Goal: Check status: Check status

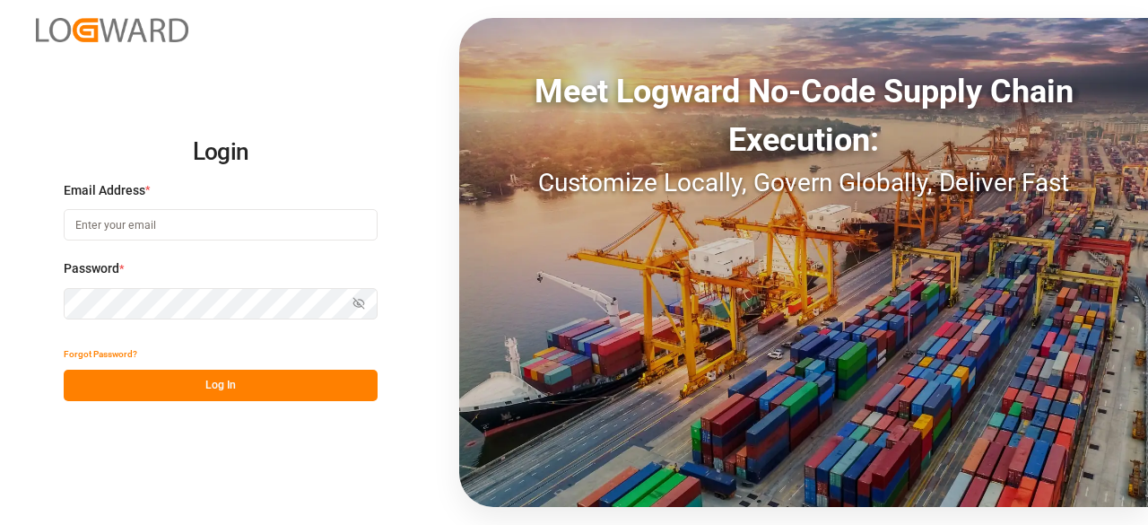
type input "[PERSON_NAME][EMAIL_ADDRESS][PERSON_NAME][DOMAIN_NAME]"
click at [285, 376] on button "Log In" at bounding box center [221, 385] width 314 height 31
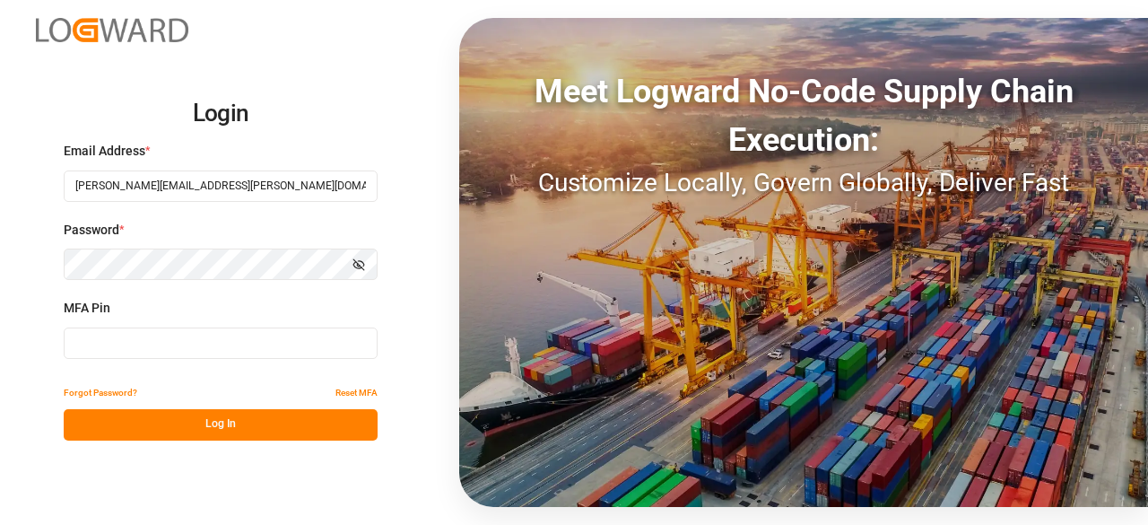
click at [163, 336] on input at bounding box center [221, 342] width 314 height 31
click at [328, 336] on input at bounding box center [221, 342] width 314 height 31
click at [334, 345] on input at bounding box center [221, 342] width 314 height 31
type input "239459"
click at [264, 437] on button "Log In" at bounding box center [221, 424] width 314 height 31
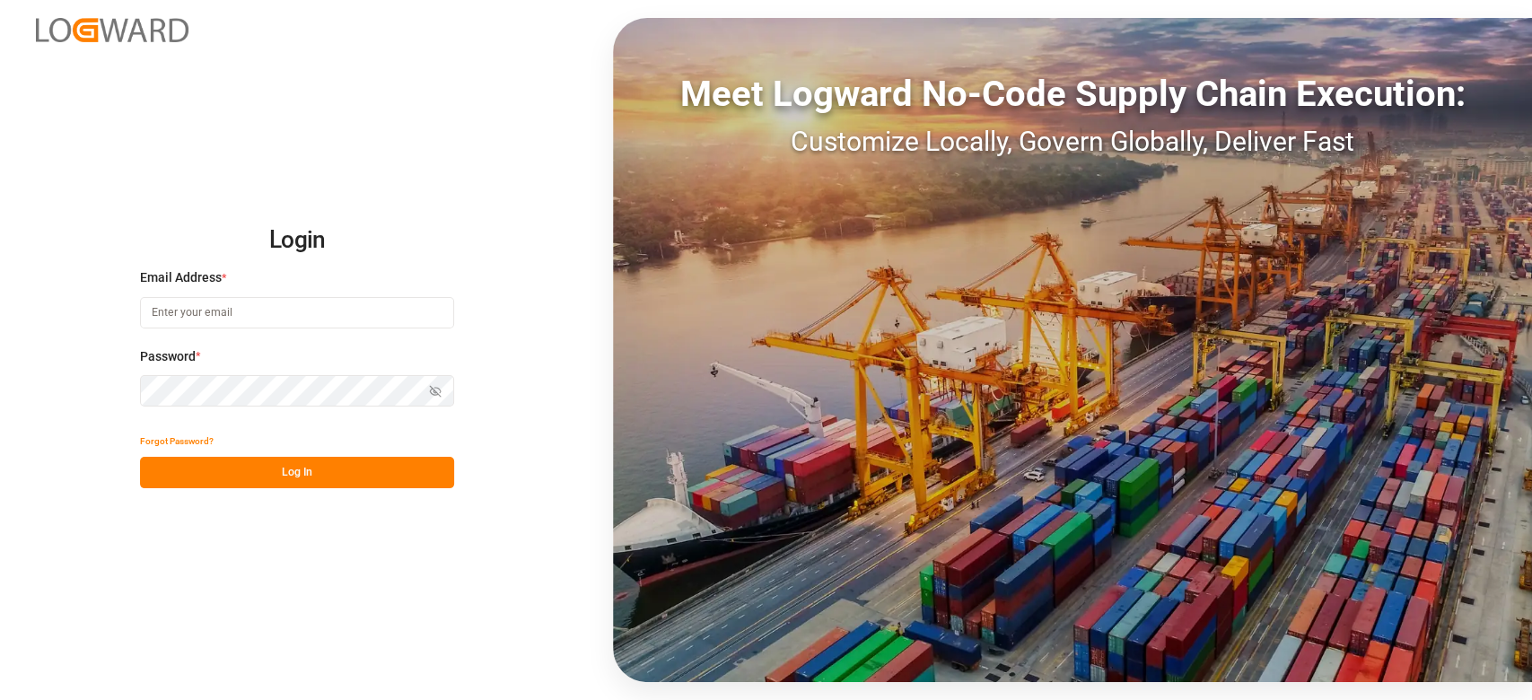
type input "[PERSON_NAME][EMAIL_ADDRESS][PERSON_NAME][DOMAIN_NAME]"
click at [237, 463] on button "Log In" at bounding box center [297, 472] width 314 height 31
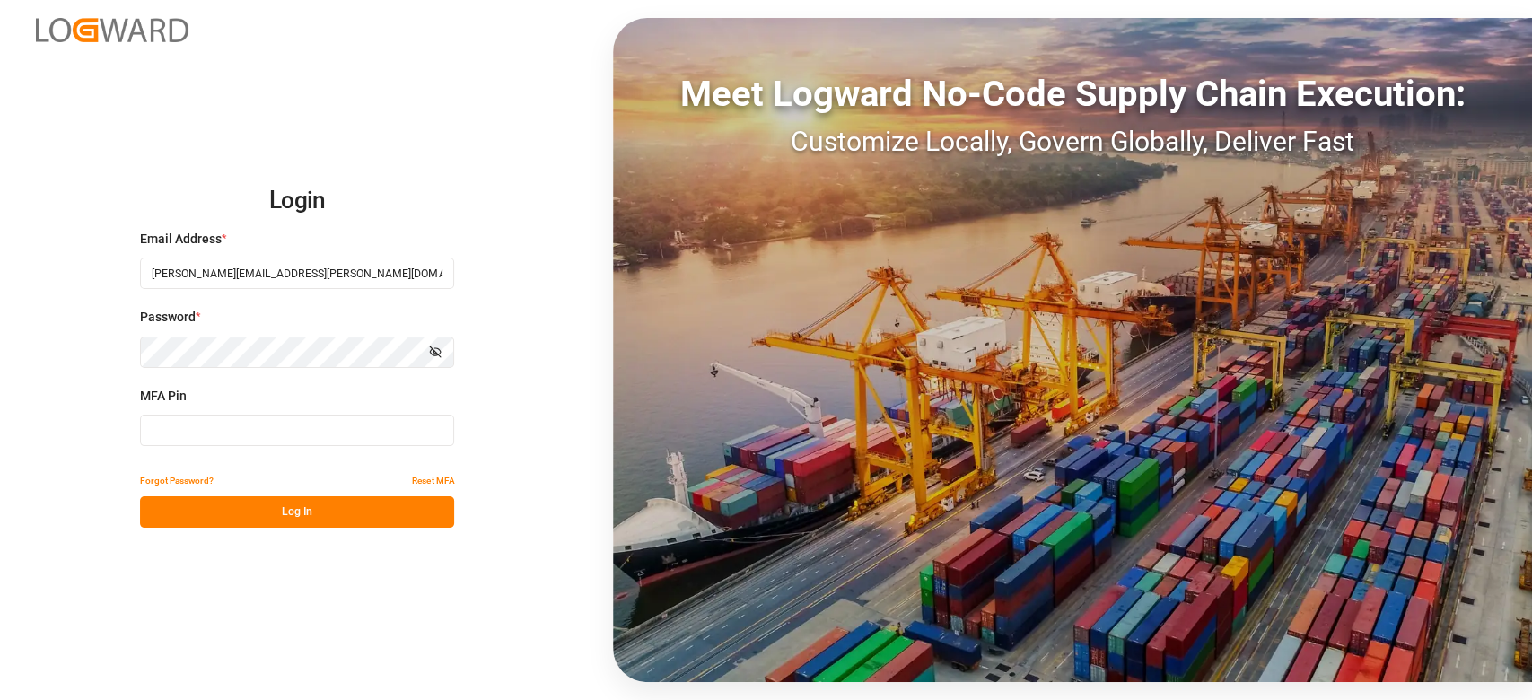
click at [300, 442] on input at bounding box center [297, 430] width 314 height 31
type input "218925"
click at [401, 516] on button "Log In" at bounding box center [297, 511] width 314 height 31
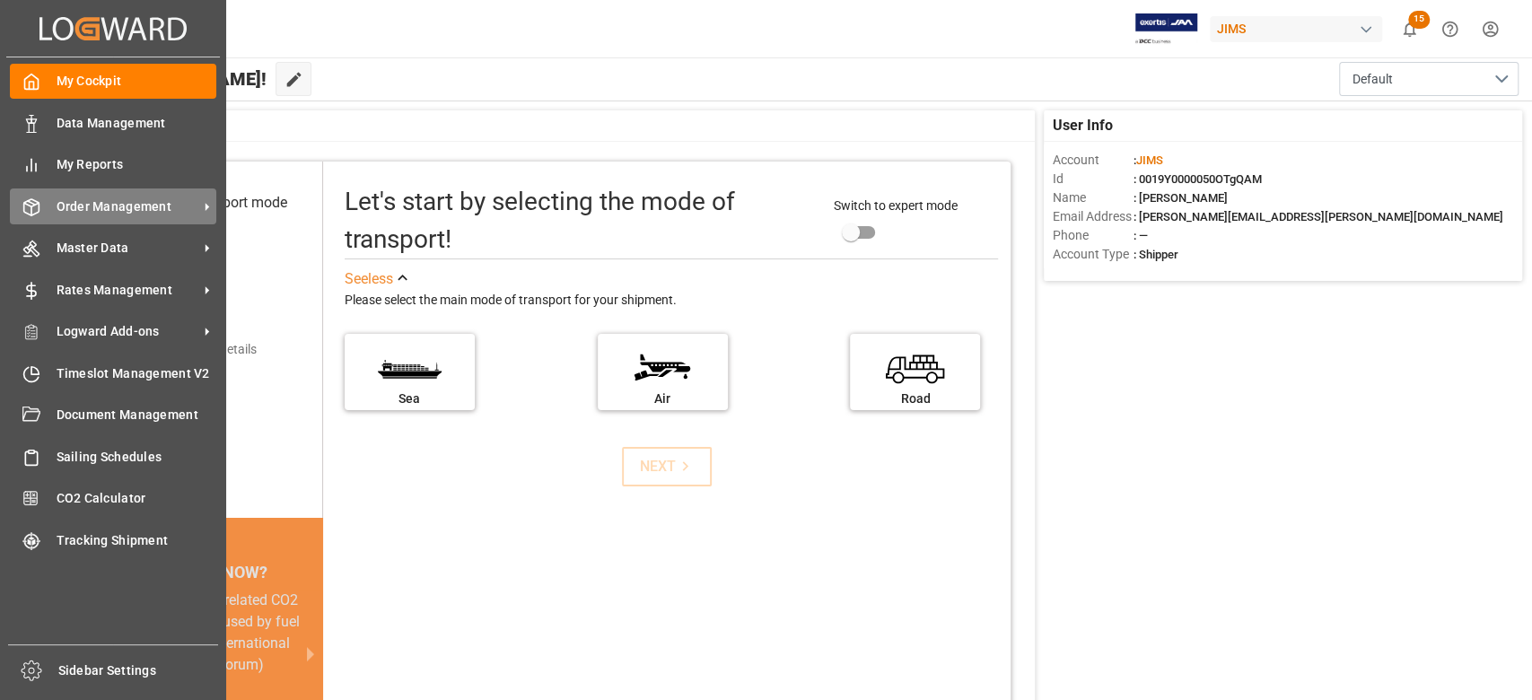
click at [124, 206] on span "Order Management" at bounding box center [128, 206] width 142 height 19
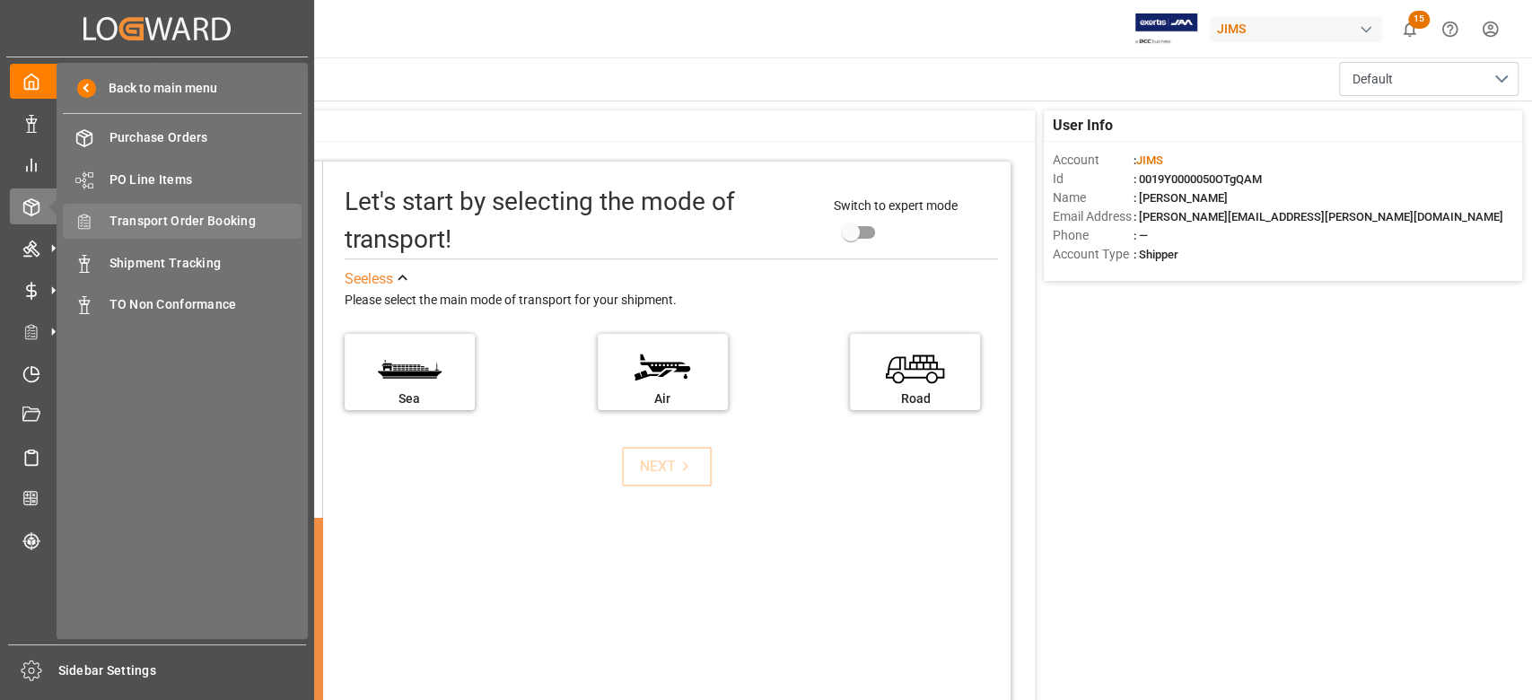
click at [223, 221] on span "Transport Order Booking" at bounding box center [205, 221] width 193 height 19
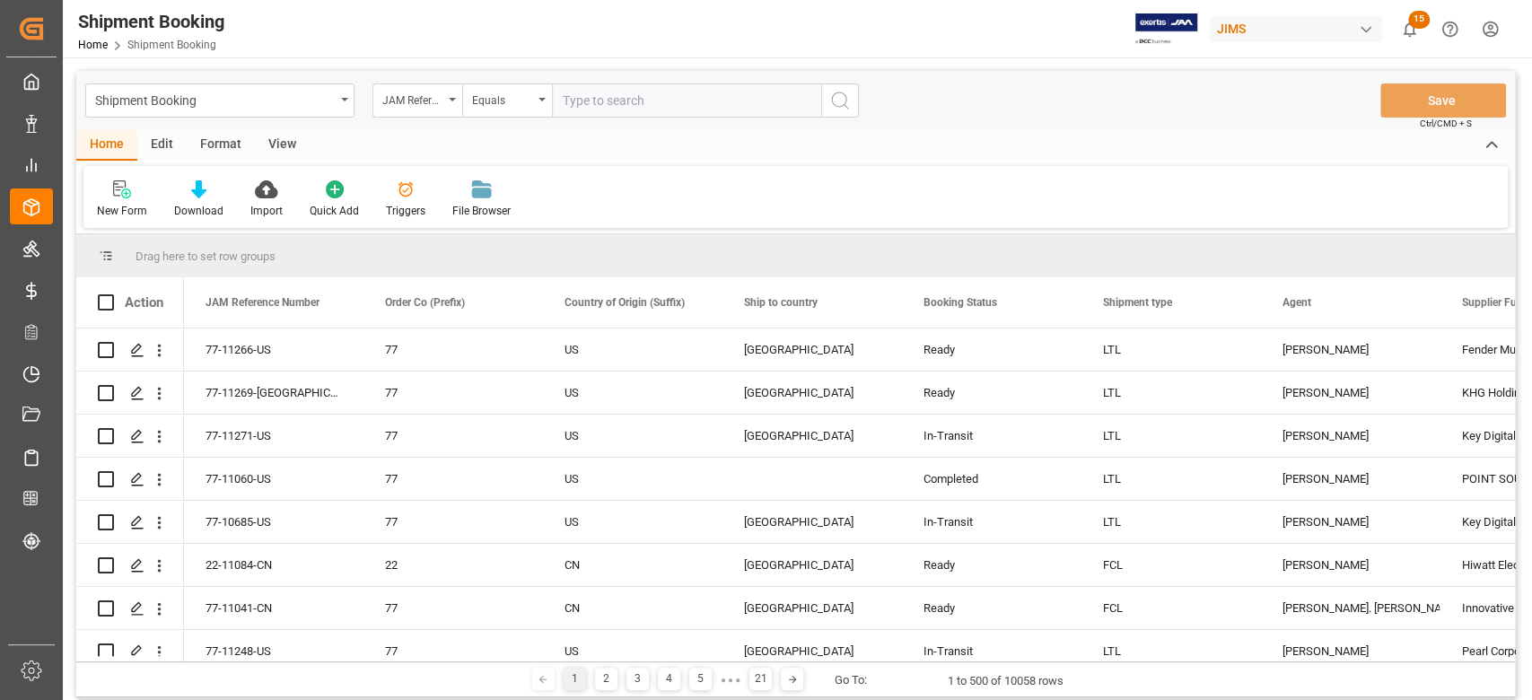
click at [619, 111] on input "text" at bounding box center [686, 100] width 269 height 34
type input "77-11066-CN"
click at [836, 100] on icon "search button" at bounding box center [840, 101] width 22 height 22
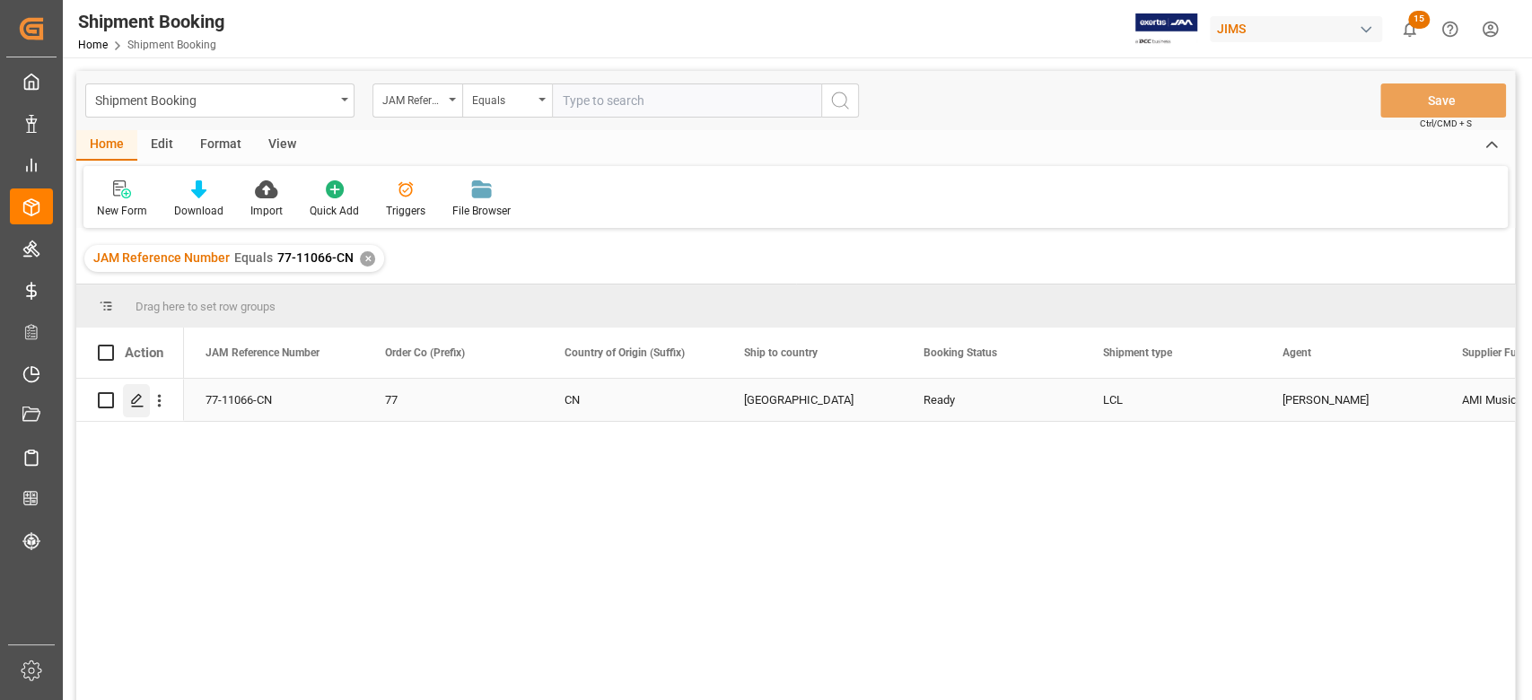
click at [143, 403] on icon "Press SPACE to select this row." at bounding box center [137, 400] width 14 height 14
